Goal: Information Seeking & Learning: Check status

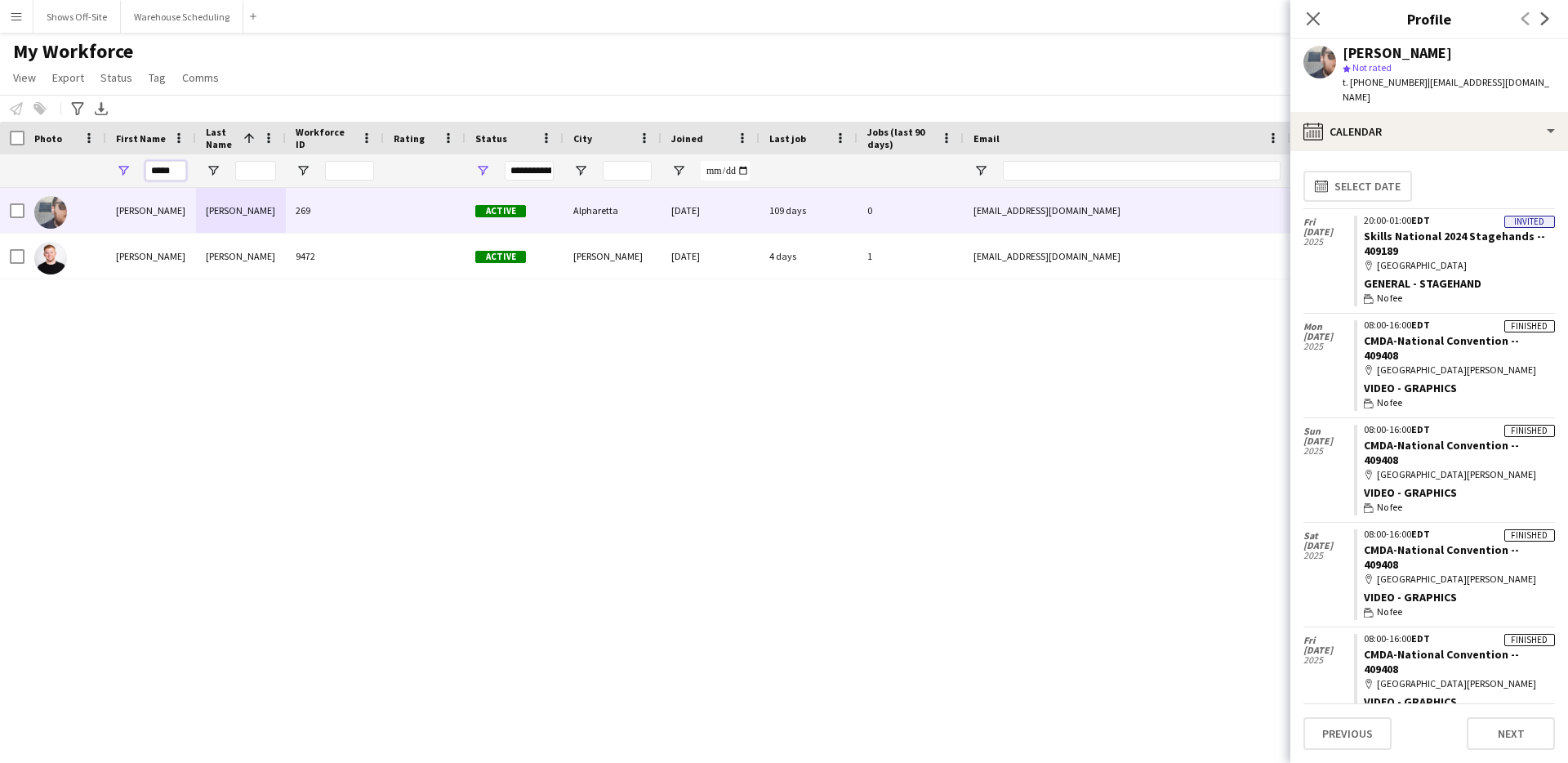
drag, startPoint x: 172, startPoint y: 170, endPoint x: 102, endPoint y: 170, distance: 70.0
click at [102, 170] on div "*****" at bounding box center [885, 170] width 1770 height 32
type input "*****"
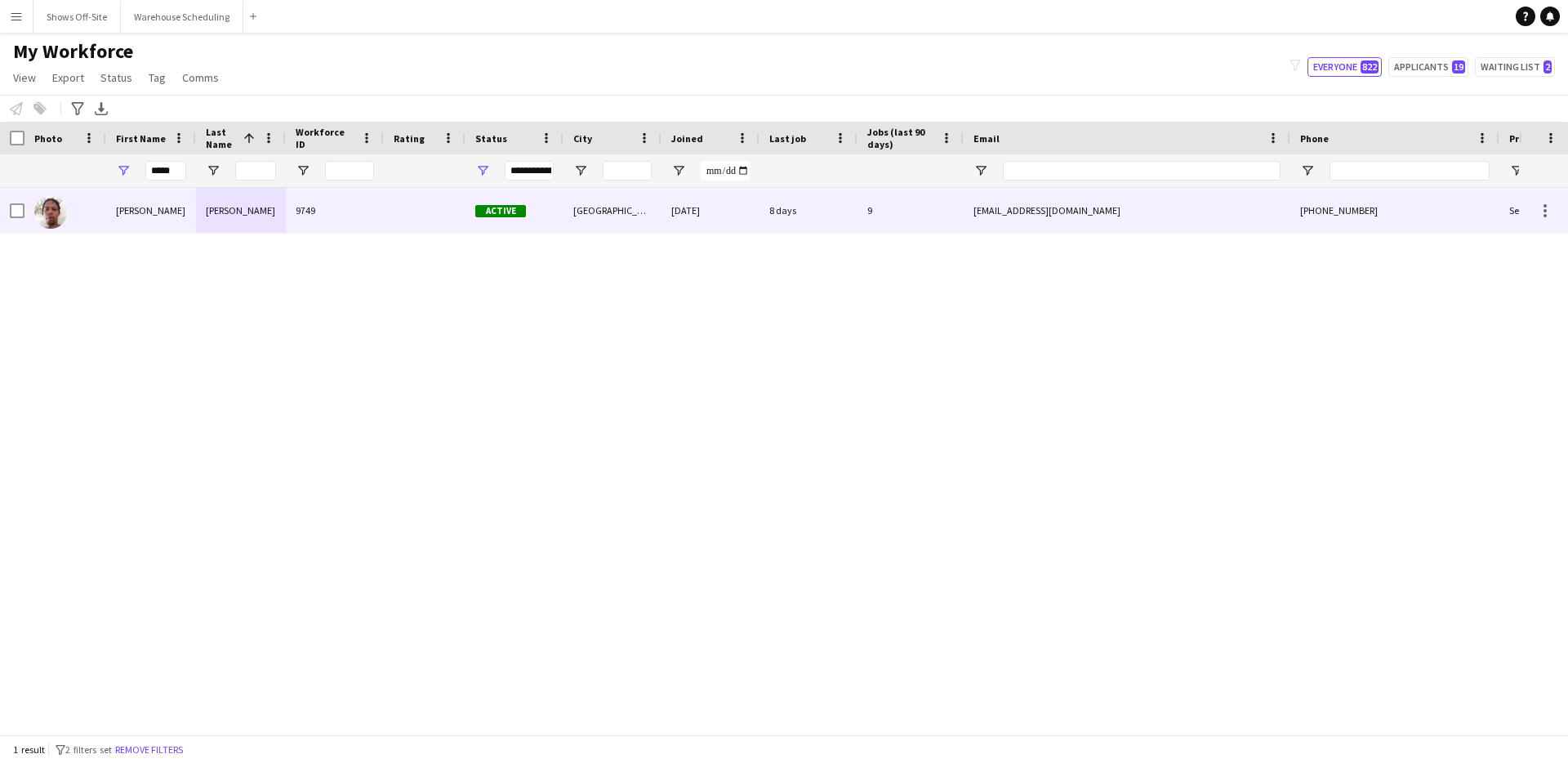
click at [166, 212] on div "[PERSON_NAME]" at bounding box center [150, 210] width 90 height 45
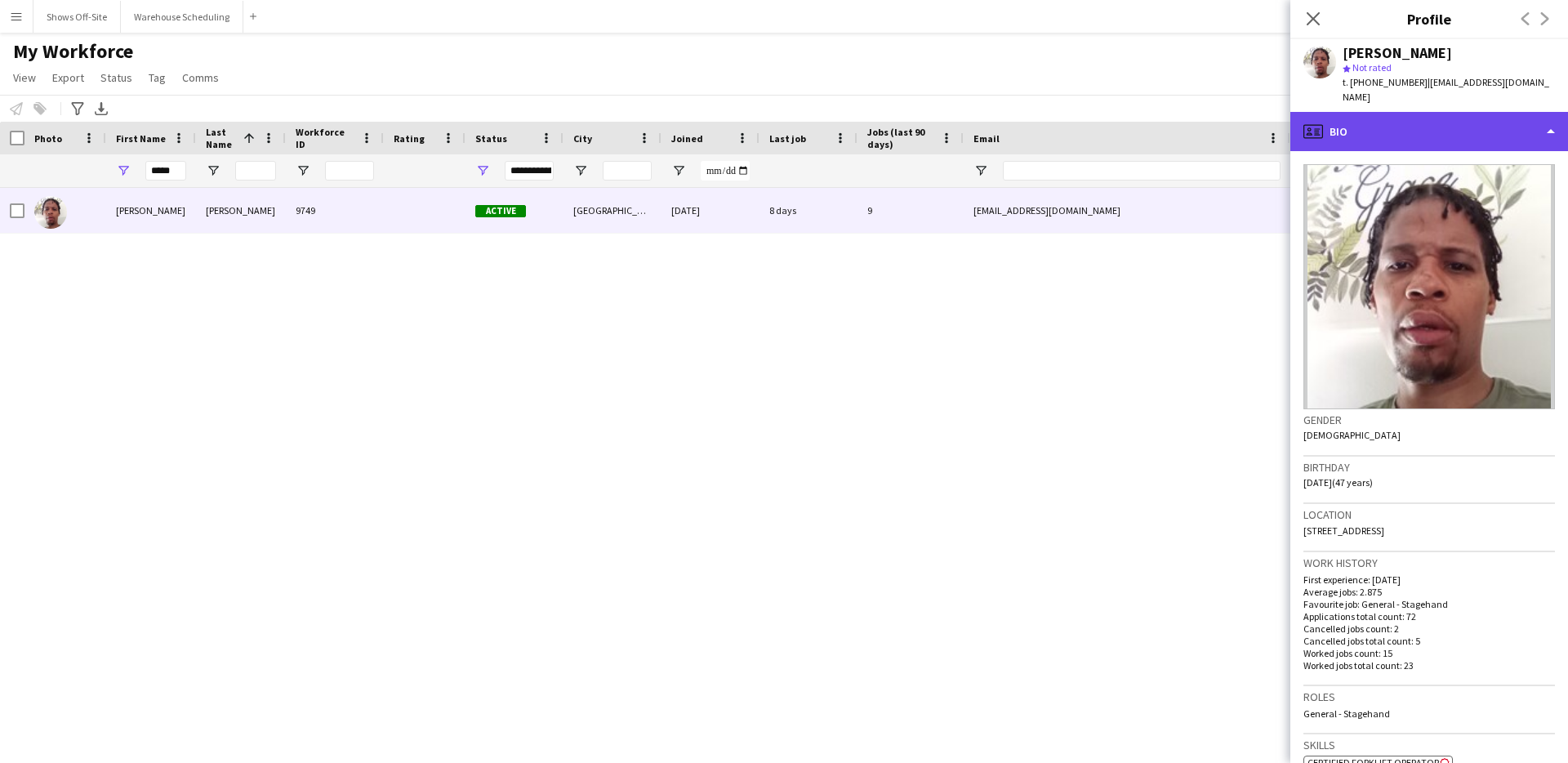
click at [1436, 112] on div "profile Bio" at bounding box center [1428, 131] width 277 height 39
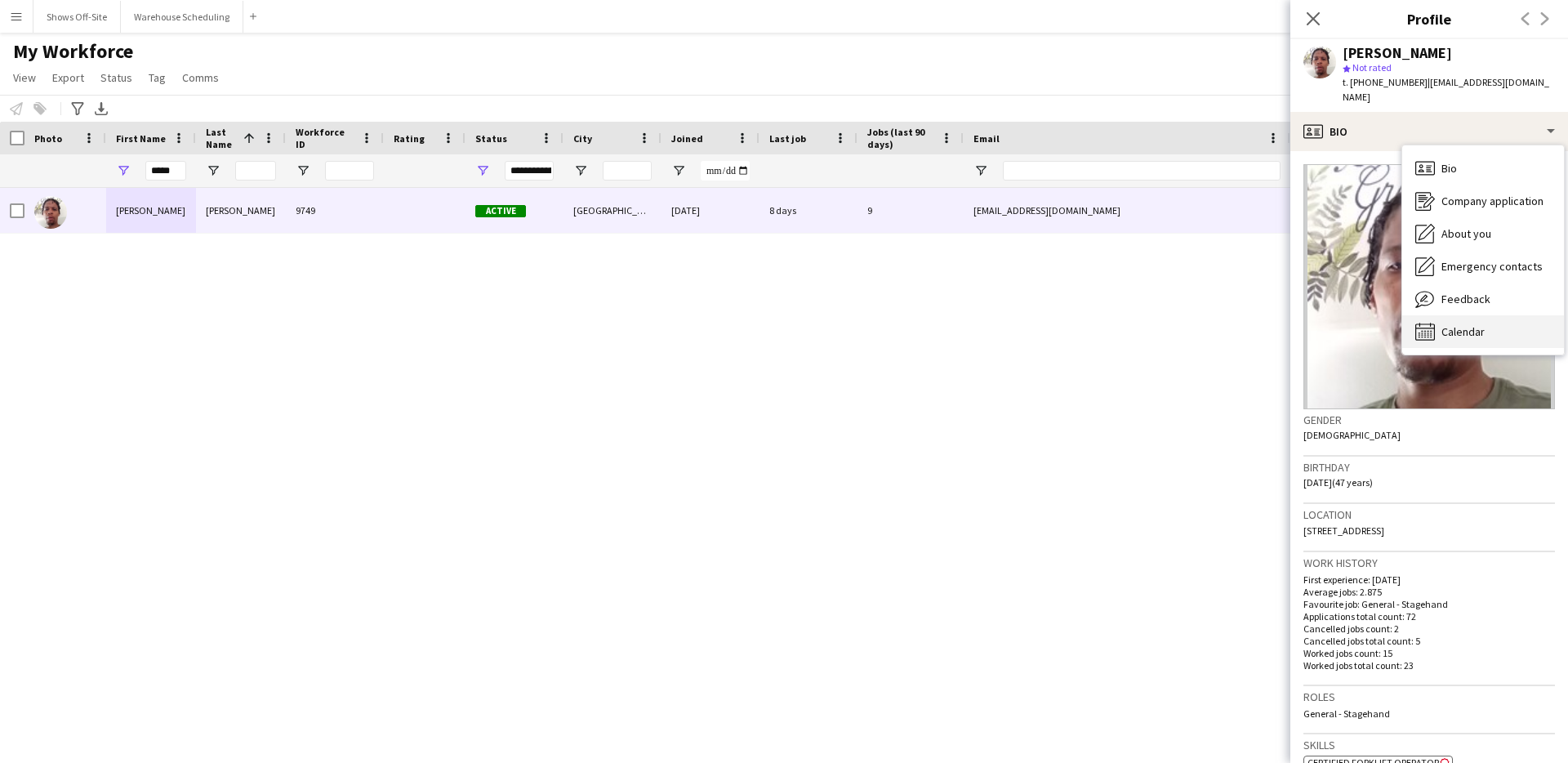
click at [1455, 325] on span "Calendar" at bounding box center [1462, 332] width 43 height 15
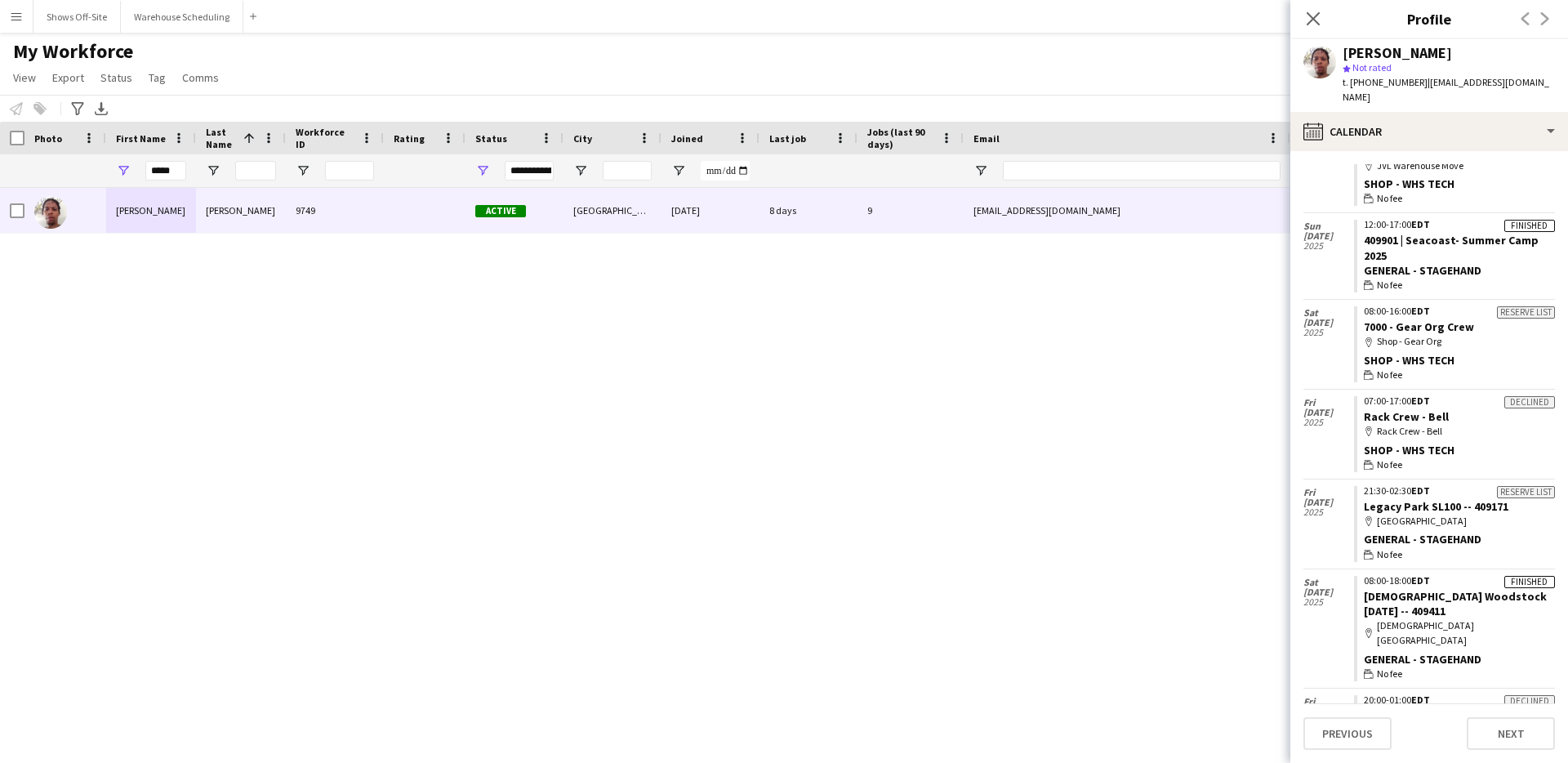
scroll to position [3117, 0]
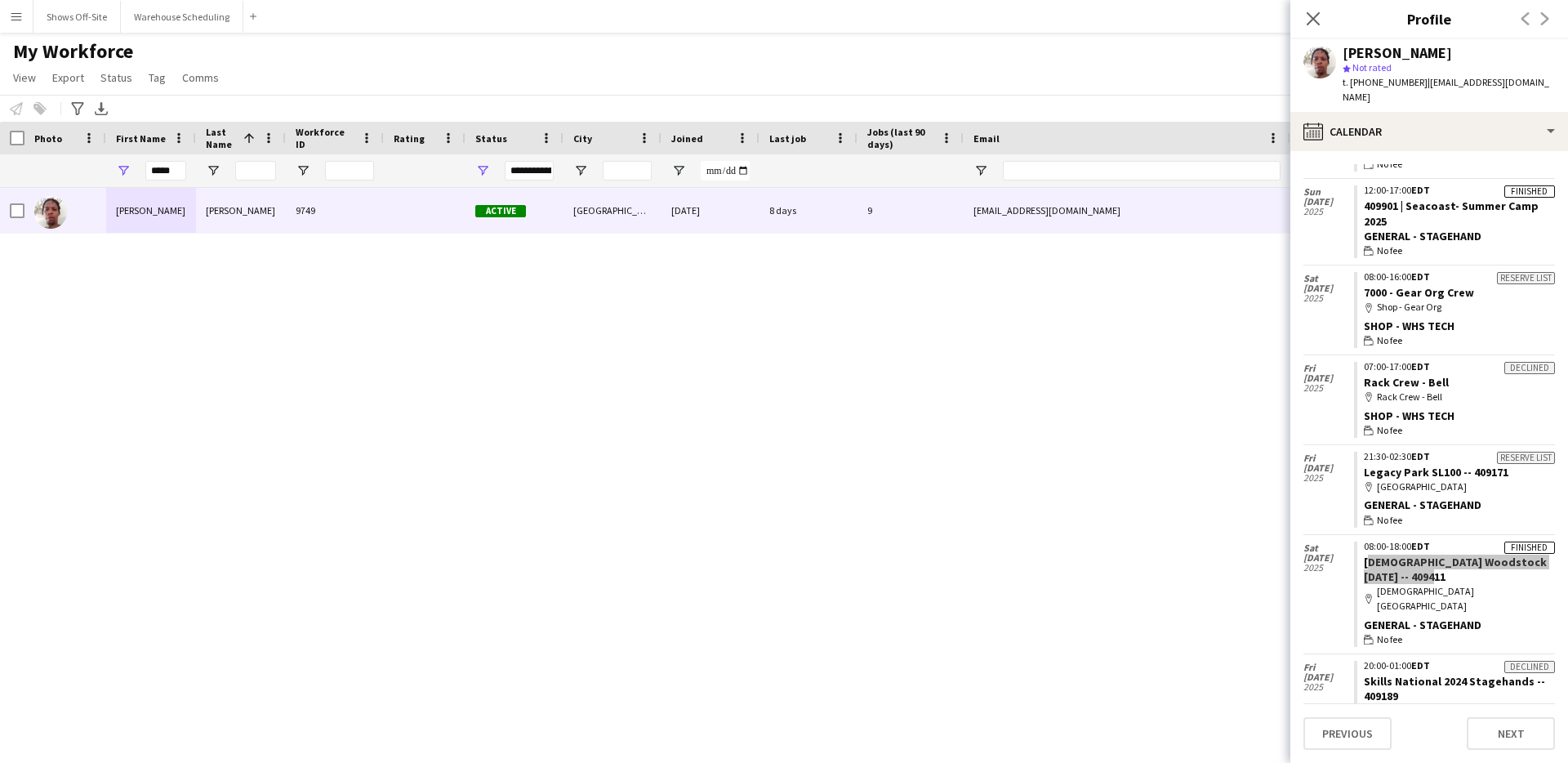
click at [1473, 542] on app-crew-calendar-job-card "Finished 08:00-18:00 EDT First Baptist Woodstock July 4th -- 409411 map-marker …" at bounding box center [1454, 594] width 201 height 105
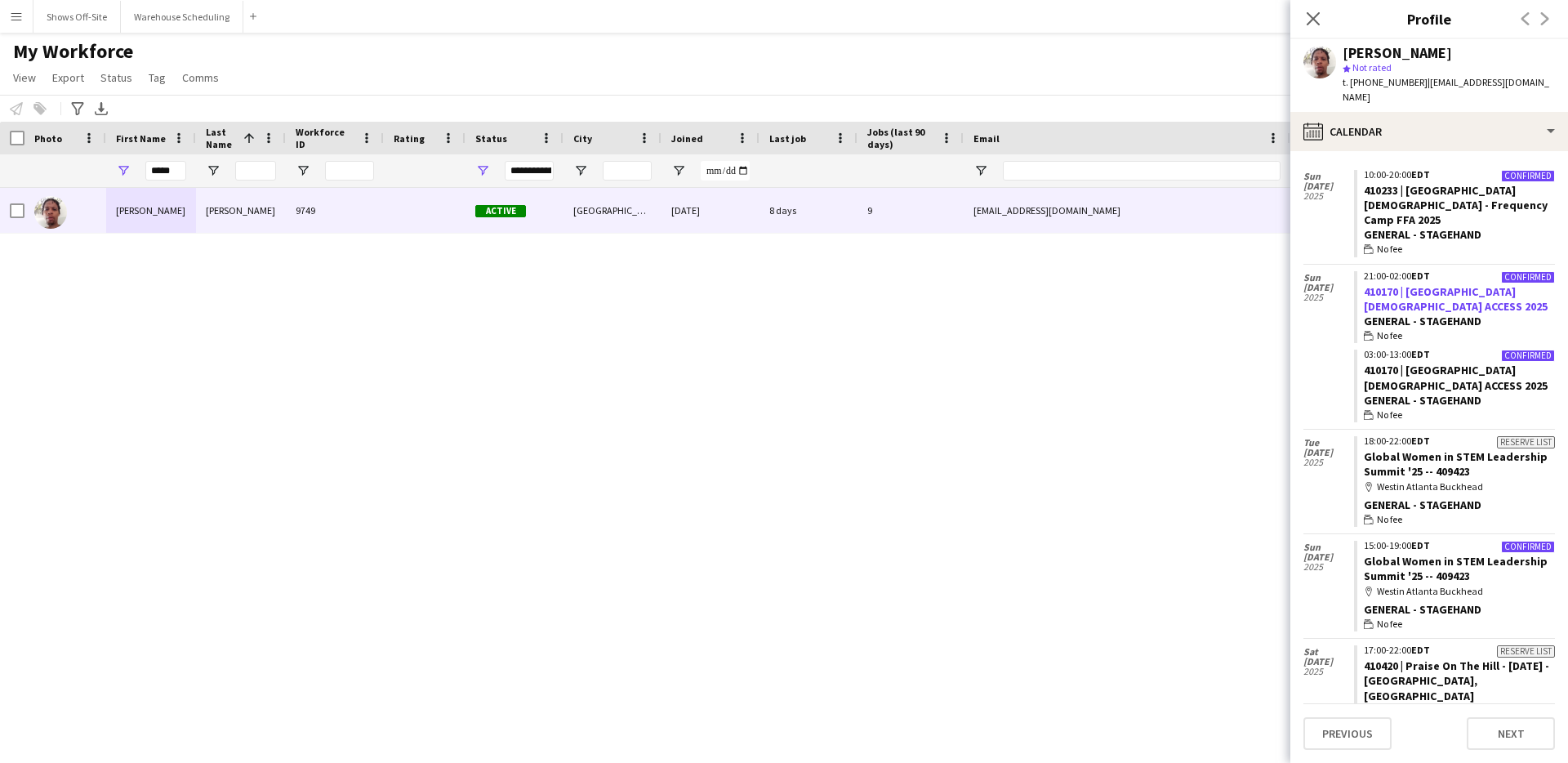
scroll to position [804, 0]
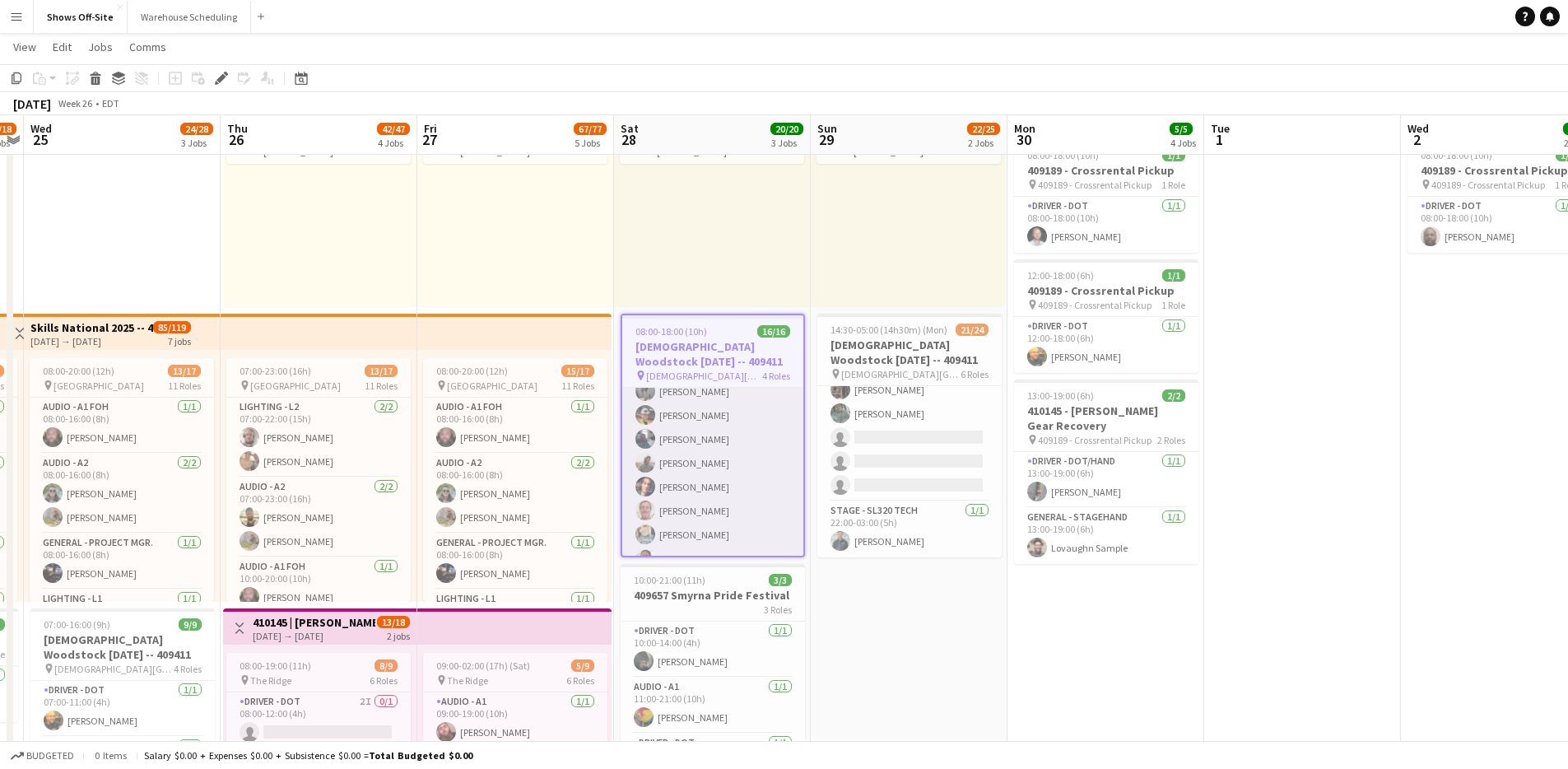
scroll to position [239, 0]
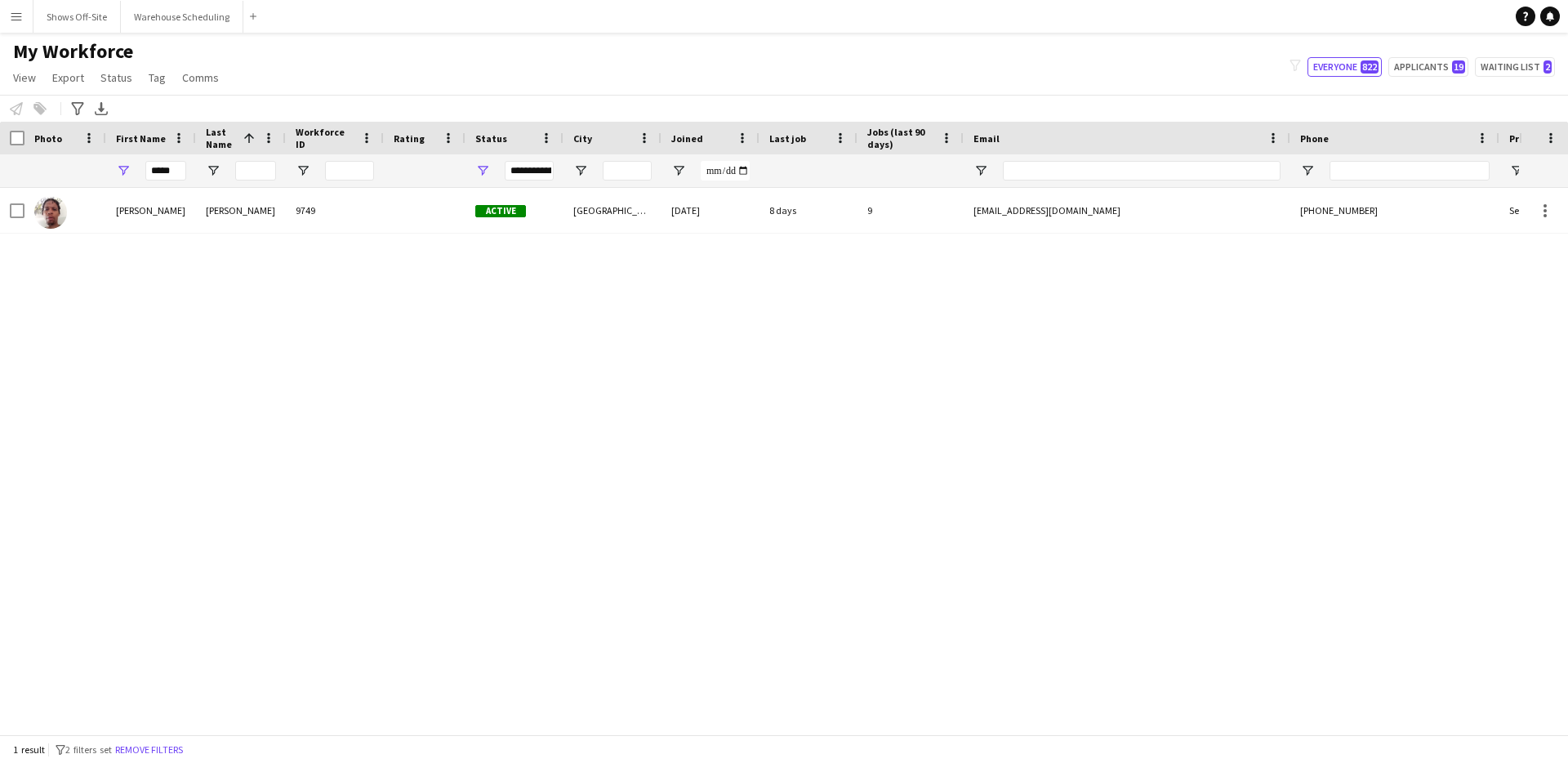
click at [178, 220] on div "[PERSON_NAME]" at bounding box center [150, 210] width 90 height 45
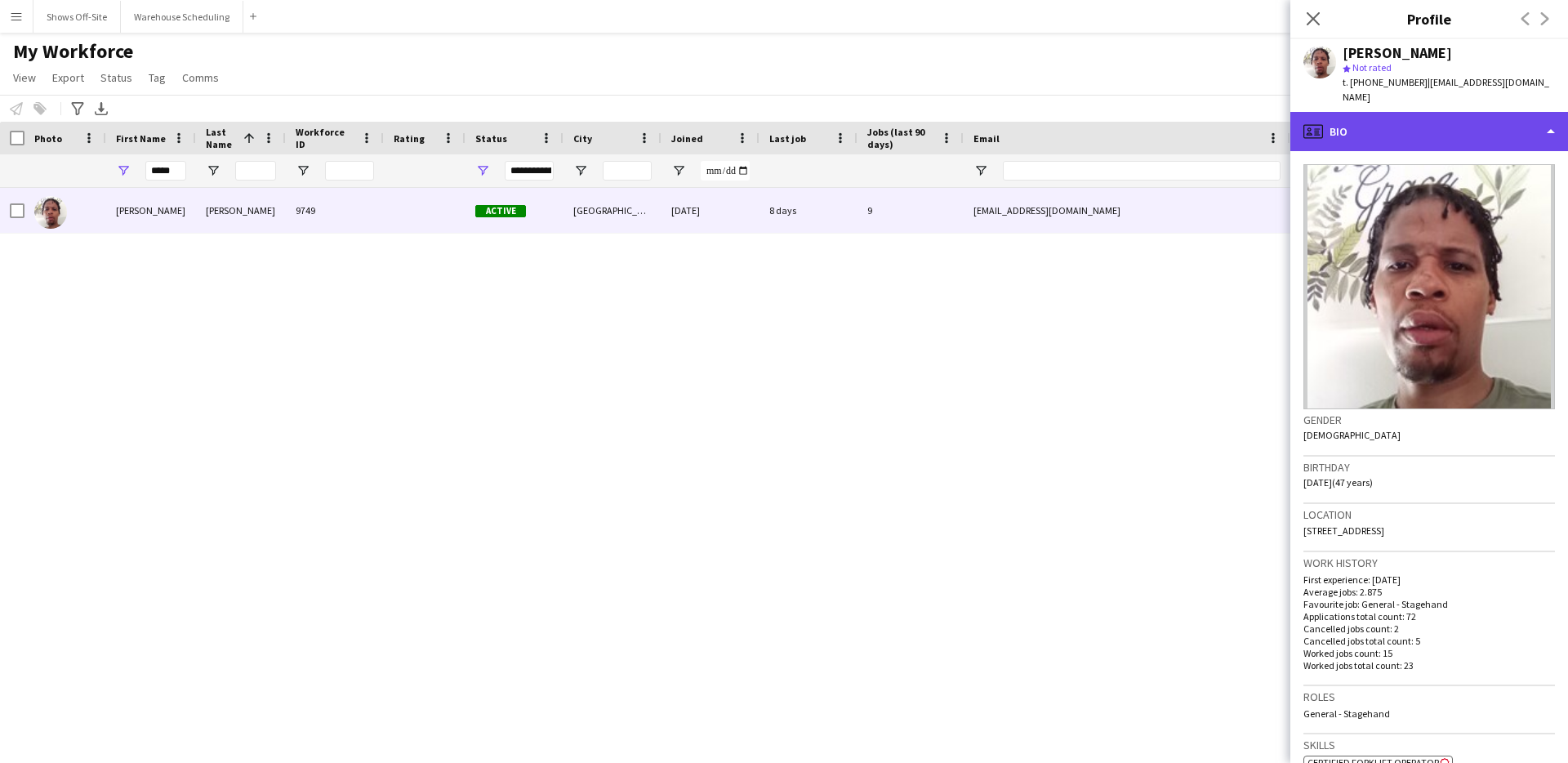
click at [1455, 122] on div "profile Bio" at bounding box center [1428, 131] width 277 height 39
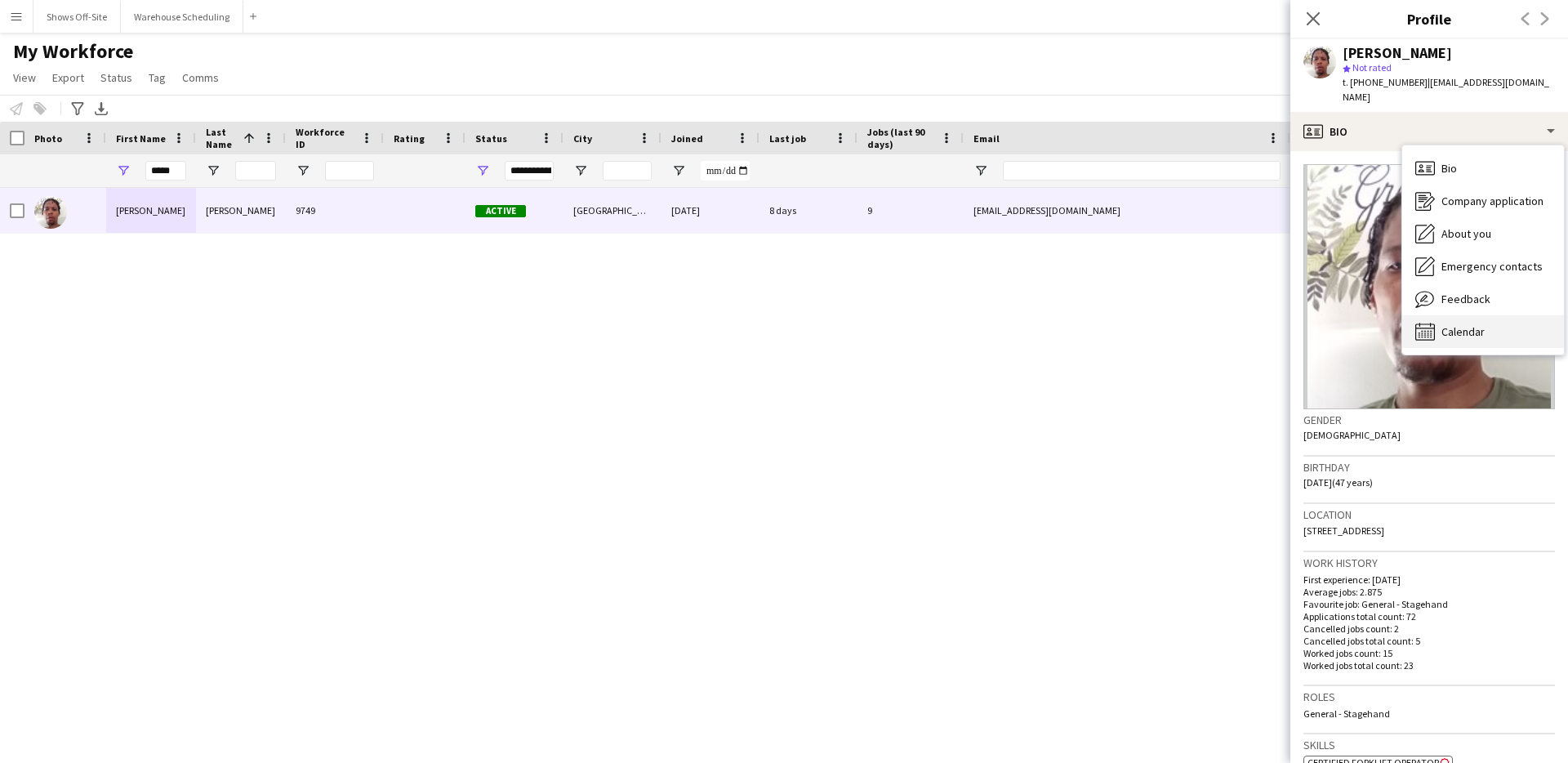
click at [1468, 325] on span "Calendar" at bounding box center [1462, 332] width 43 height 15
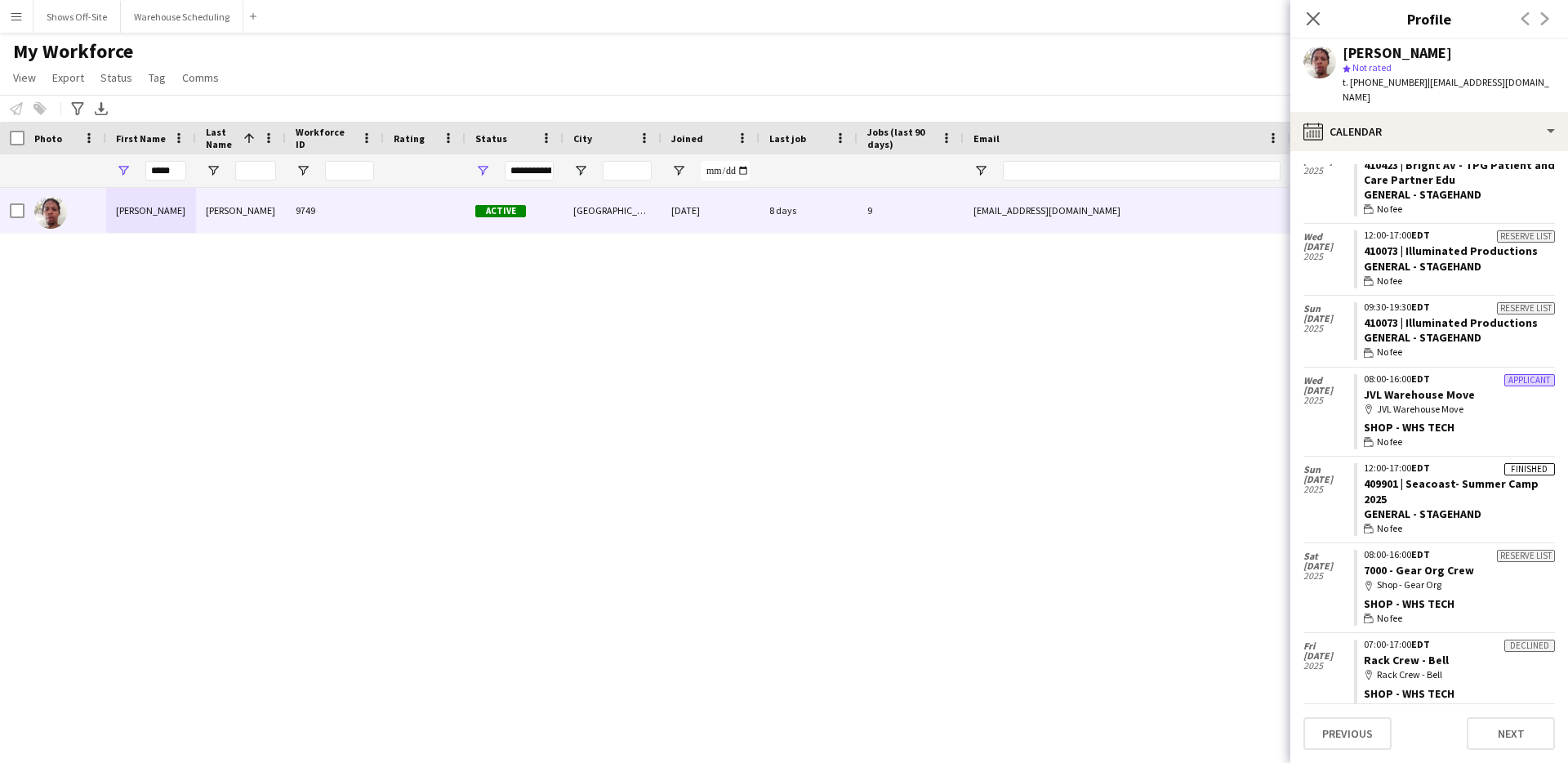
scroll to position [2817, 0]
